Goal: Check status: Check status

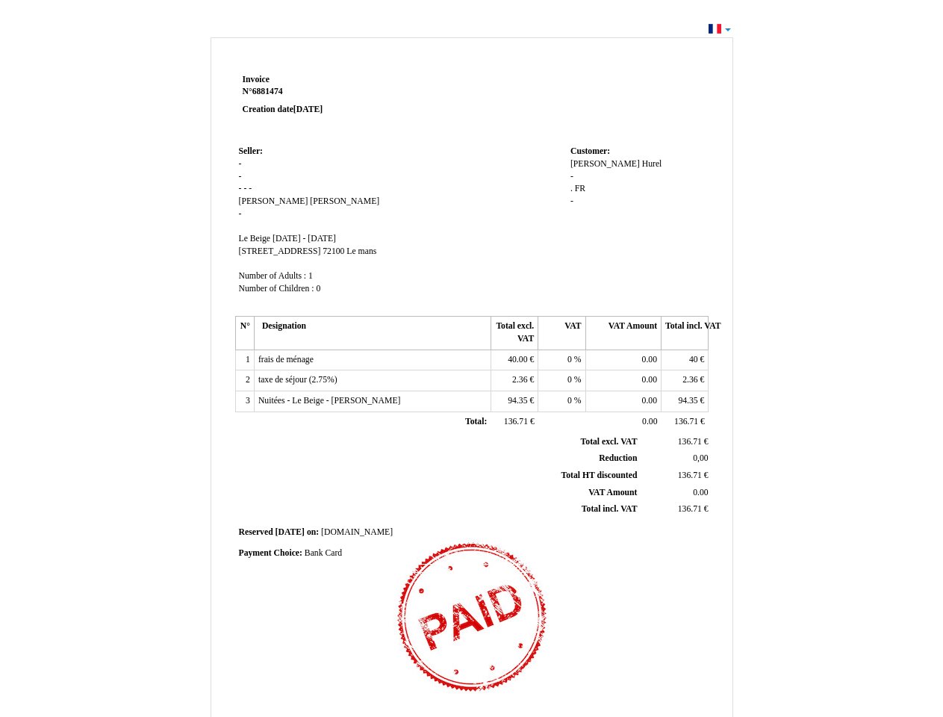
click at [256, 79] on span "Invoice" at bounding box center [256, 80] width 27 height 10
click at [270, 91] on span "6881474" at bounding box center [267, 92] width 31 height 10
click at [251, 151] on span "Seller:" at bounding box center [251, 151] width 24 height 10
click at [258, 201] on span "[PERSON_NAME]" at bounding box center [273, 201] width 69 height 10
click at [310, 201] on span "[PERSON_NAME]" at bounding box center [344, 201] width 69 height 10
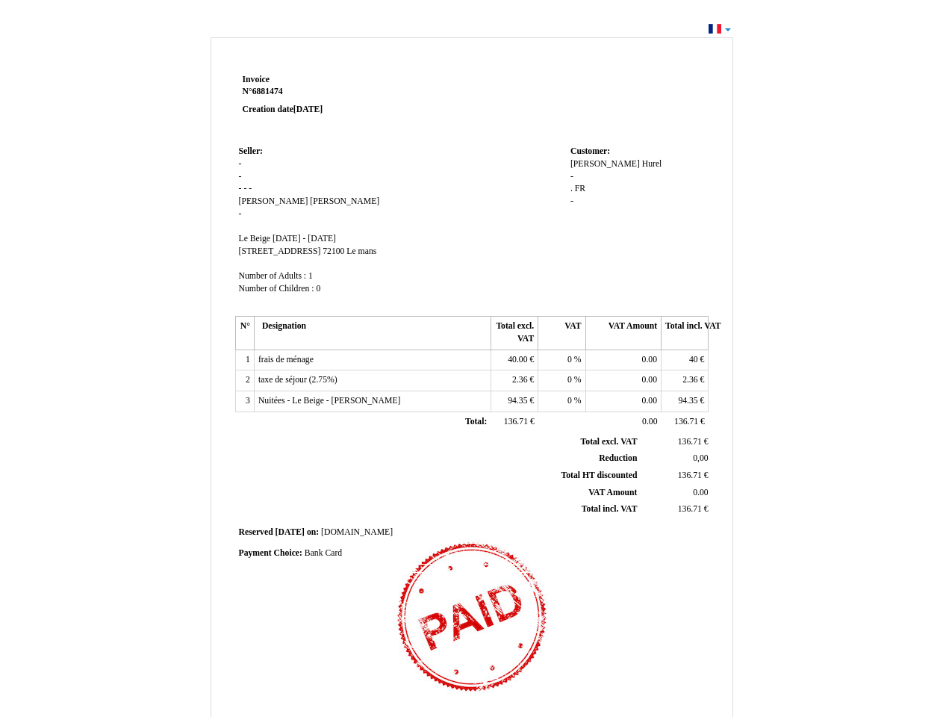
click at [255, 238] on span "Le Beige" at bounding box center [255, 239] width 32 height 10
click at [336, 238] on span "[DATE] - [DATE]" at bounding box center [304, 239] width 63 height 10
click at [264, 251] on span "[STREET_ADDRESS]" at bounding box center [280, 251] width 82 height 10
click at [323, 251] on span "72100" at bounding box center [334, 251] width 22 height 10
click at [346, 251] on span "Le mans" at bounding box center [361, 251] width 30 height 10
